Goal: Transaction & Acquisition: Purchase product/service

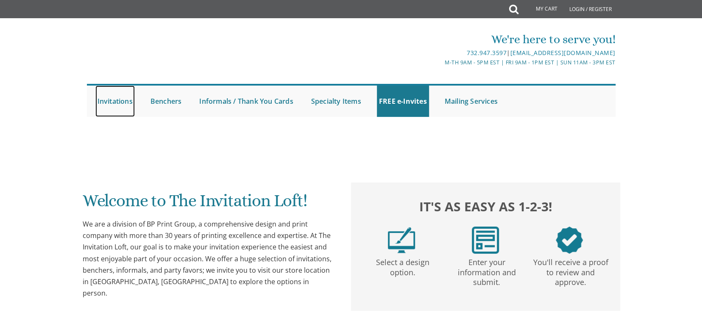
click at [114, 102] on link "Invitations" at bounding box center [114, 101] width 39 height 31
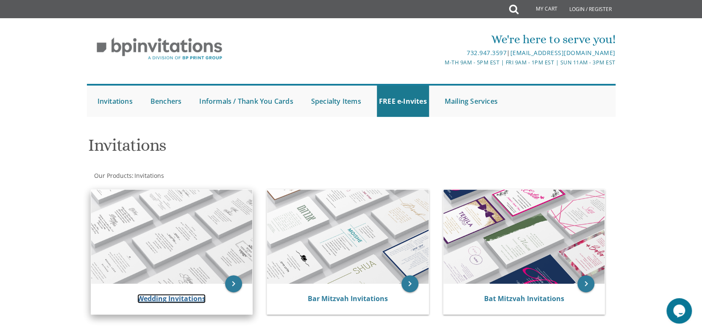
click at [181, 294] on link "Wedding Invitations" at bounding box center [171, 298] width 68 height 9
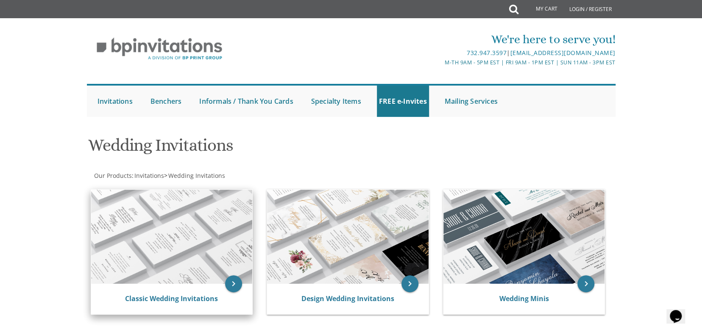
click at [178, 287] on div "Classic Wedding Invitations" at bounding box center [171, 299] width 161 height 31
click at [178, 303] on link "Classic Wedding Invitations" at bounding box center [171, 298] width 93 height 9
click at [236, 279] on icon "keyboard_arrow_right" at bounding box center [233, 284] width 17 height 17
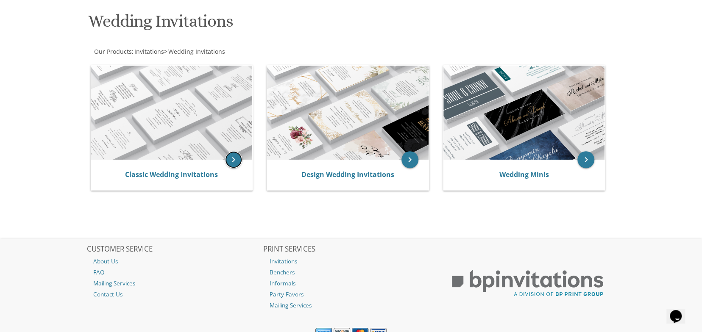
scroll to position [124, 0]
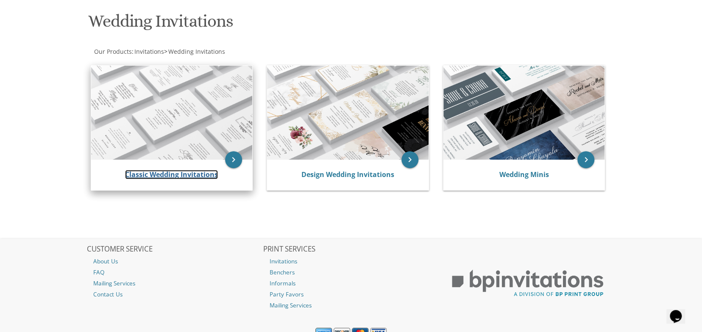
click at [182, 175] on link "Classic Wedding Invitations" at bounding box center [171, 174] width 93 height 9
click at [231, 152] on icon "keyboard_arrow_right" at bounding box center [233, 159] width 17 height 17
click at [204, 176] on link "Classic Wedding Invitations" at bounding box center [171, 174] width 93 height 9
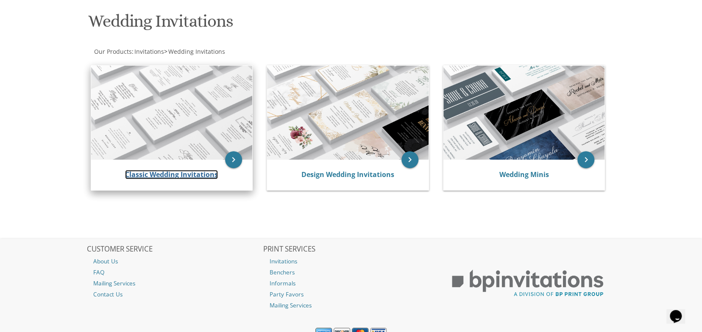
click at [170, 175] on link "Classic Wedding Invitations" at bounding box center [171, 174] width 93 height 9
click at [231, 153] on icon "keyboard_arrow_right" at bounding box center [233, 159] width 17 height 17
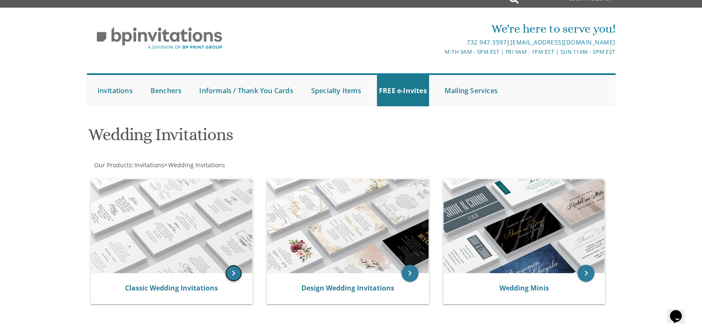
scroll to position [0, 0]
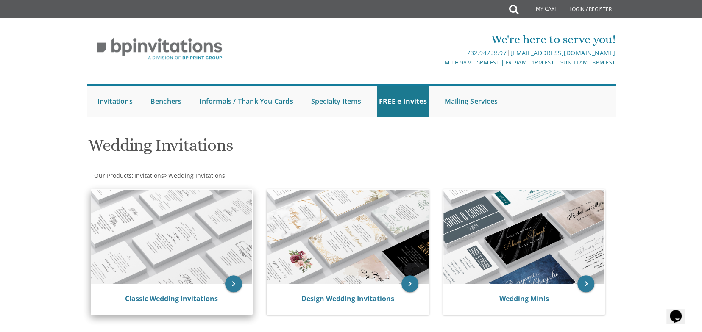
click at [127, 251] on img at bounding box center [171, 237] width 161 height 94
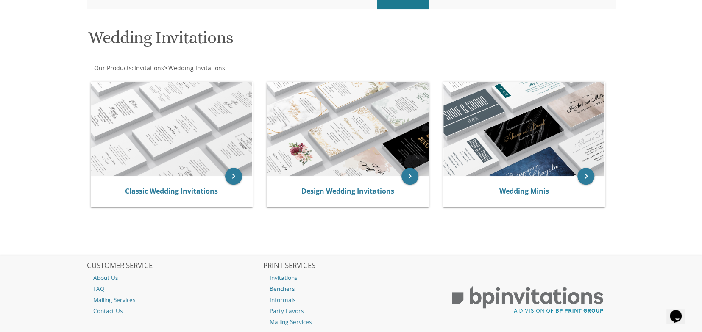
scroll to position [109, 0]
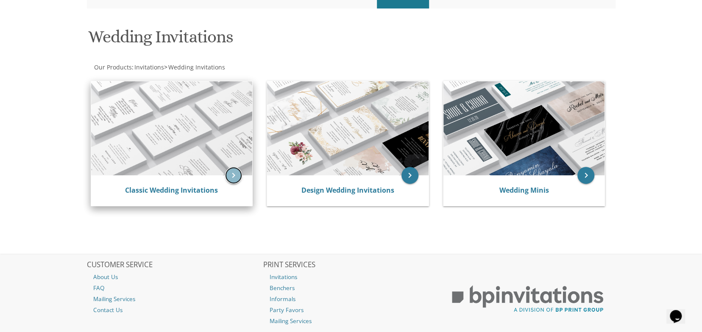
click at [229, 175] on icon "keyboard_arrow_right" at bounding box center [233, 175] width 17 height 17
click at [203, 194] on link "Classic Wedding Invitations" at bounding box center [171, 190] width 93 height 9
click at [140, 145] on img at bounding box center [171, 128] width 161 height 94
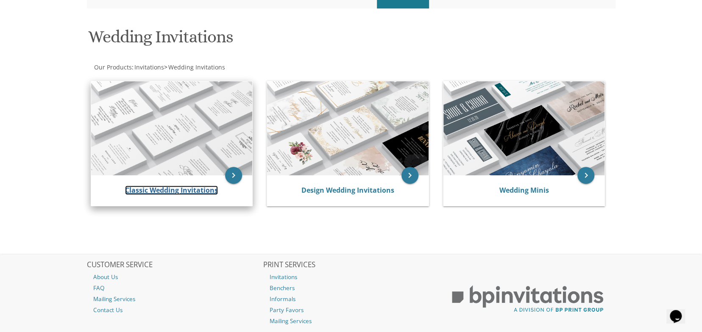
click at [169, 190] on link "Classic Wedding Invitations" at bounding box center [171, 190] width 93 height 9
click at [233, 167] on icon "keyboard_arrow_right" at bounding box center [233, 175] width 17 height 17
click at [191, 141] on img at bounding box center [171, 128] width 161 height 94
click at [191, 140] on img at bounding box center [171, 128] width 161 height 94
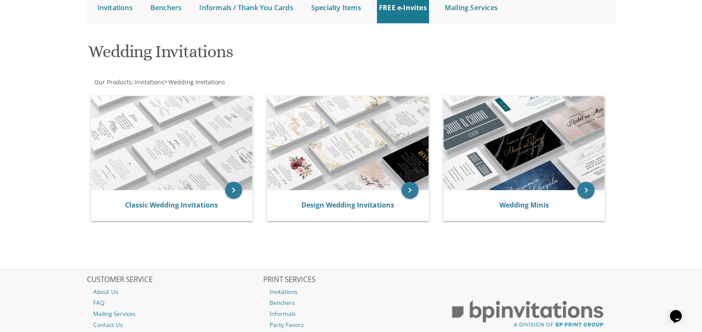
scroll to position [0, 0]
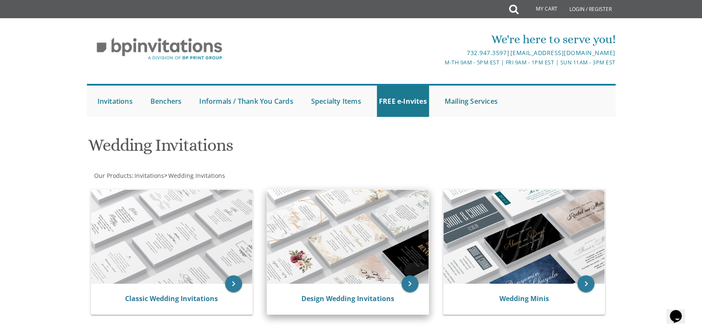
click at [315, 259] on img at bounding box center [347, 237] width 161 height 94
click at [409, 284] on icon "keyboard_arrow_right" at bounding box center [409, 284] width 17 height 17
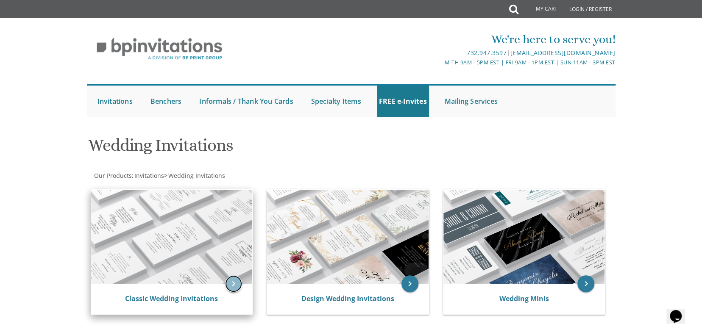
click at [233, 285] on icon "keyboard_arrow_right" at bounding box center [233, 284] width 17 height 17
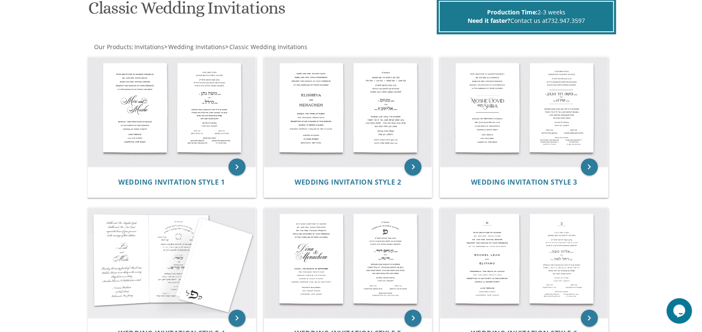
scroll to position [140, 0]
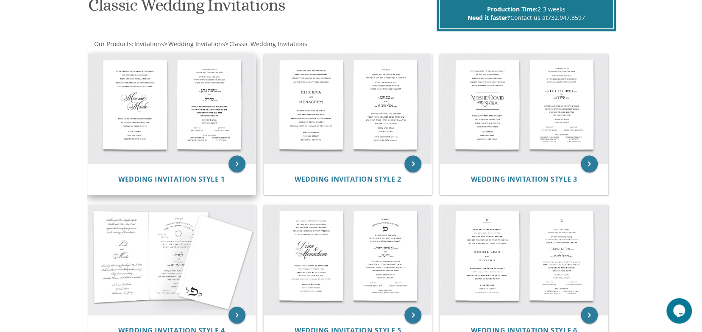
click at [206, 129] on img at bounding box center [172, 109] width 168 height 110
click at [235, 163] on icon "keyboard_arrow_right" at bounding box center [236, 164] width 17 height 17
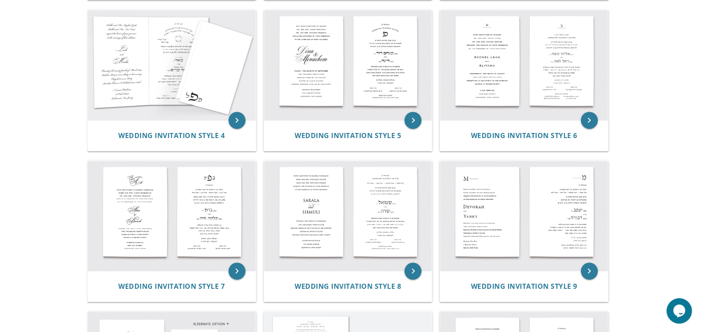
scroll to position [323, 0]
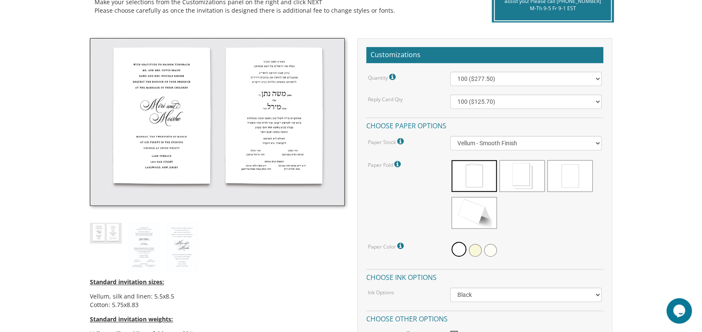
scroll to position [242, 0]
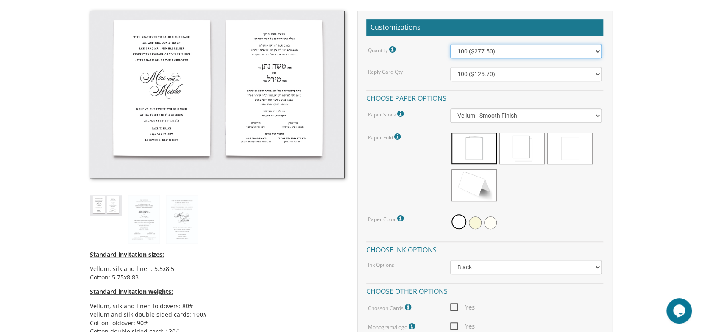
click at [595, 51] on select "100 ($277.50) 200 ($330.45) 300 ($380.65) 400 ($432.70) 500 ($482.10) 600 ($534…" at bounding box center [526, 51] width 152 height 14
click at [450, 44] on select "100 ($277.50) 200 ($330.45) 300 ($380.65) 400 ($432.70) 500 ($482.10) 600 ($534…" at bounding box center [526, 51] width 152 height 14
click at [572, 50] on select "100 ($277.50) 200 ($330.45) 300 ($380.65) 400 ($432.70) 500 ($482.10) 600 ($534…" at bounding box center [526, 51] width 152 height 14
select select "1500"
click at [450, 44] on select "100 ($277.50) 200 ($330.45) 300 ($380.65) 400 ($432.70) 500 ($482.10) 600 ($534…" at bounding box center [526, 51] width 152 height 14
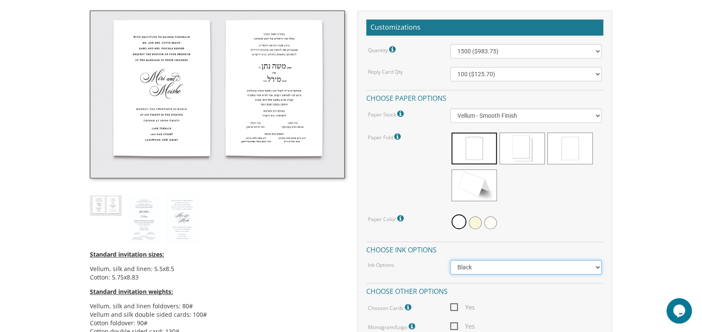
click at [467, 270] on select "Black Colored Ink ($65.00) Black + One Color ($211.00) Two Colors ($265.00)" at bounding box center [526, 267] width 152 height 14
select select "Standard"
click at [450, 260] on select "Black Colored Ink ($65.00) Black + One Color ($211.00) Two Colors ($265.00)" at bounding box center [526, 267] width 152 height 14
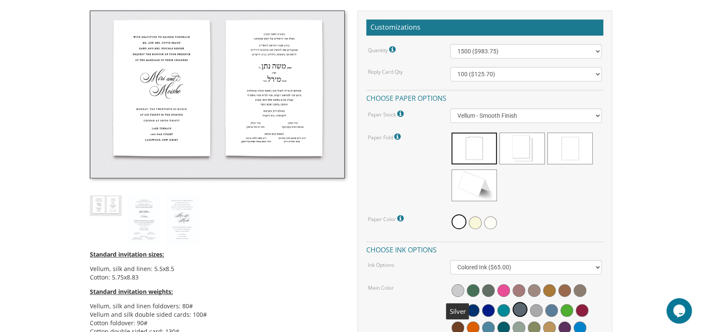
click at [455, 287] on span at bounding box center [457, 290] width 13 height 13
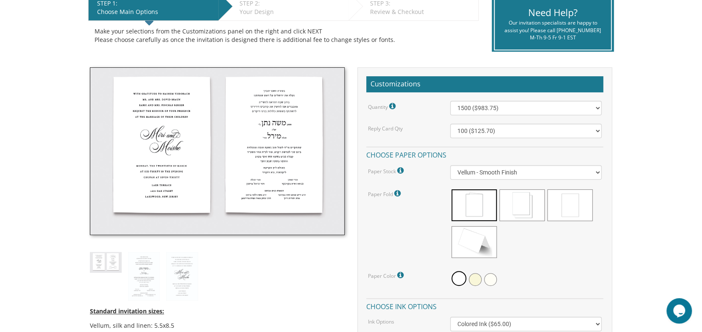
scroll to position [184, 0]
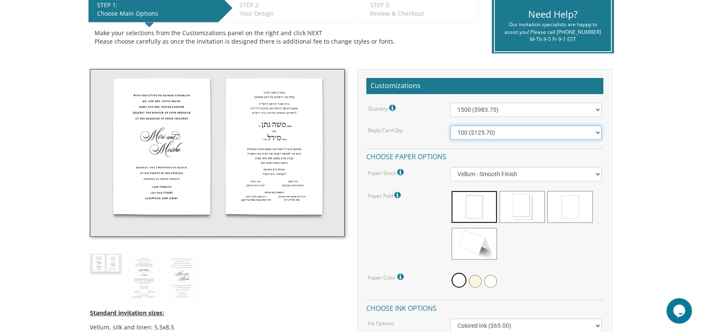
click at [547, 133] on select "100 ($125.70) 200 ($150.60) 300 ($177.95) 400 ($270.70) 500 ($225.30) 600 ($249…" at bounding box center [526, 132] width 152 height 14
select select "1500"
click at [450, 125] on select "100 ($125.70) 200 ($150.60) 300 ($177.95) 400 ($270.70) 500 ($225.30) 600 ($249…" at bounding box center [526, 132] width 152 height 14
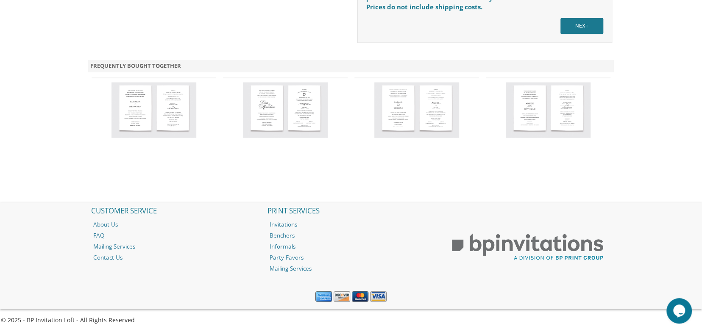
scroll to position [607, 0]
